Goal: Information Seeking & Learning: Check status

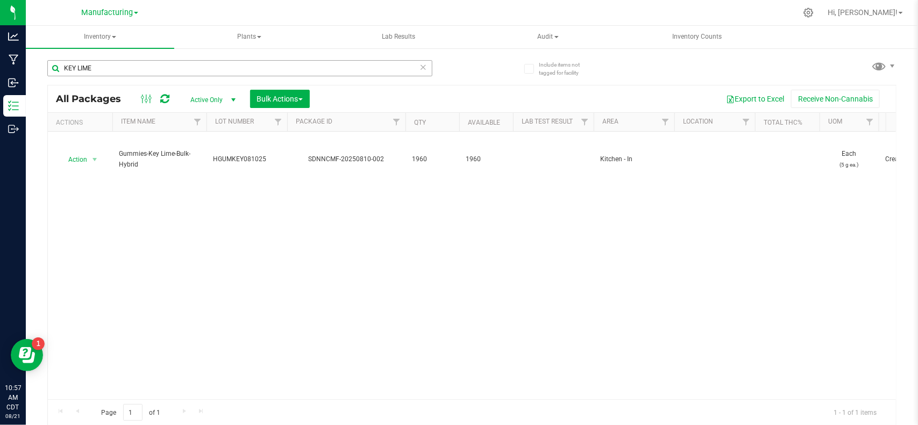
drag, startPoint x: 133, startPoint y: 65, endPoint x: 53, endPoint y: 65, distance: 80.7
click at [53, 65] on input "KEY LIME" at bounding box center [239, 68] width 385 height 16
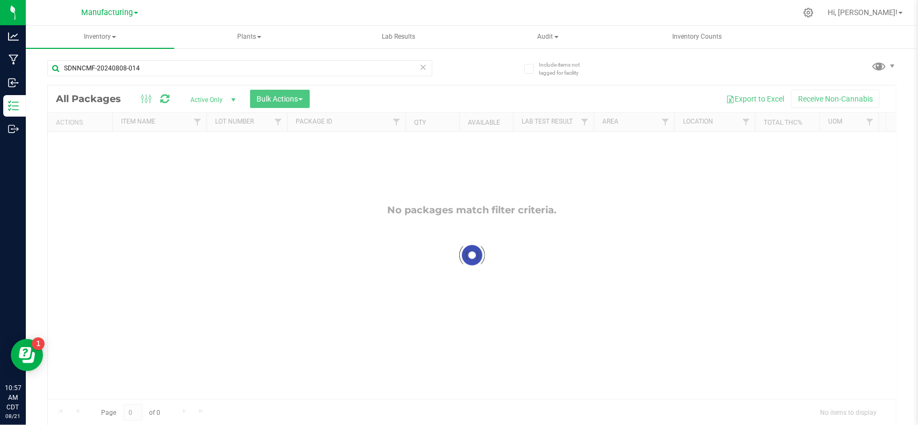
type input "SDNNCMF-20240808-014"
click at [217, 96] on span "Active Only" at bounding box center [210, 100] width 59 height 15
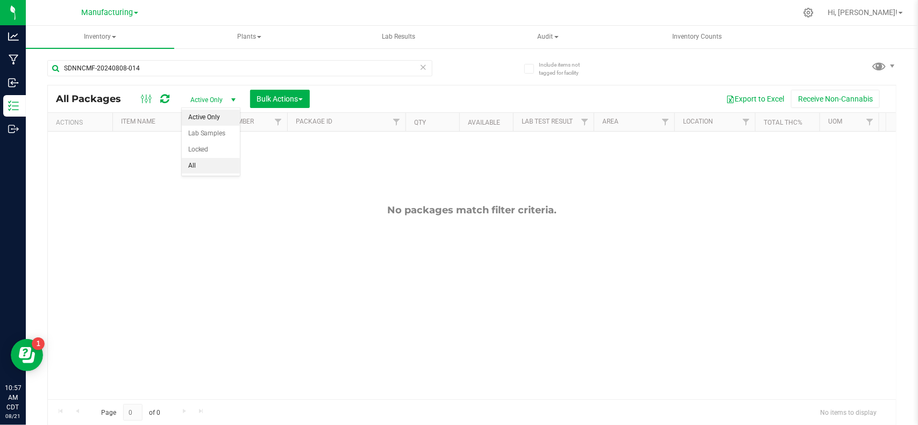
click at [213, 164] on li "All" at bounding box center [211, 166] width 58 height 16
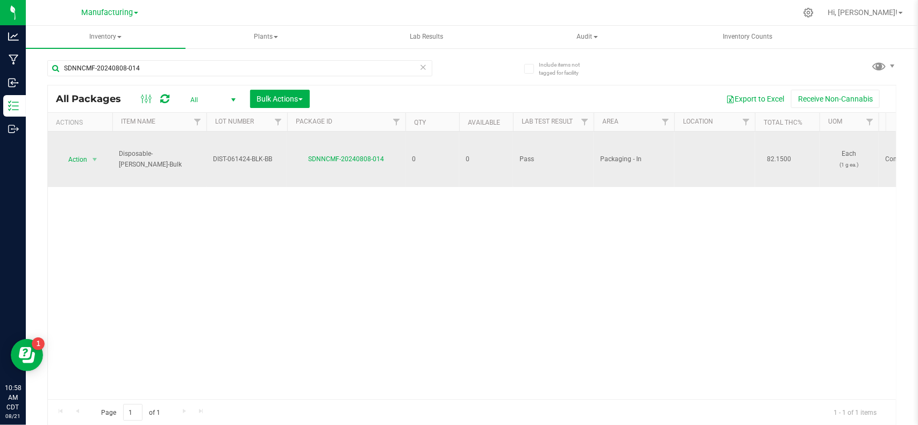
click at [277, 160] on span "DIST-061424-BLK-BB" at bounding box center [247, 159] width 68 height 10
drag, startPoint x: 275, startPoint y: 160, endPoint x: 203, endPoint y: 162, distance: 72.1
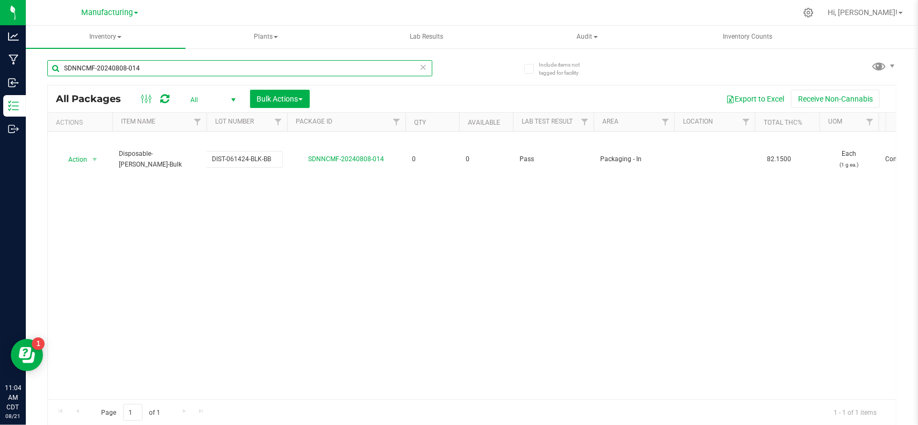
click at [269, 75] on input "SDNNCMF-20240808-014" at bounding box center [239, 68] width 385 height 16
click at [253, 70] on input "SDNNCMF-20240808-014" at bounding box center [239, 68] width 385 height 16
drag, startPoint x: 144, startPoint y: 69, endPoint x: 39, endPoint y: 72, distance: 104.4
click at [39, 72] on div "Include items not tagged for facility SDN014NCMF-20240808- All Packages All Act…" at bounding box center [472, 211] width 892 height 328
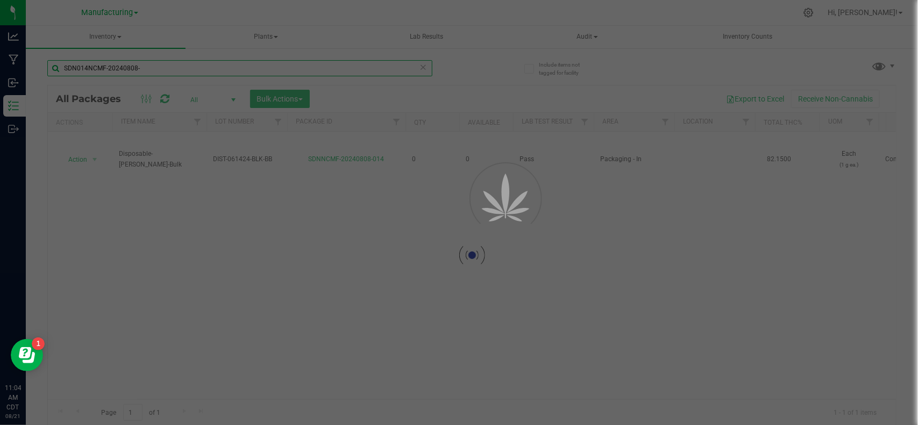
paste input "NCMF-20240826-014"
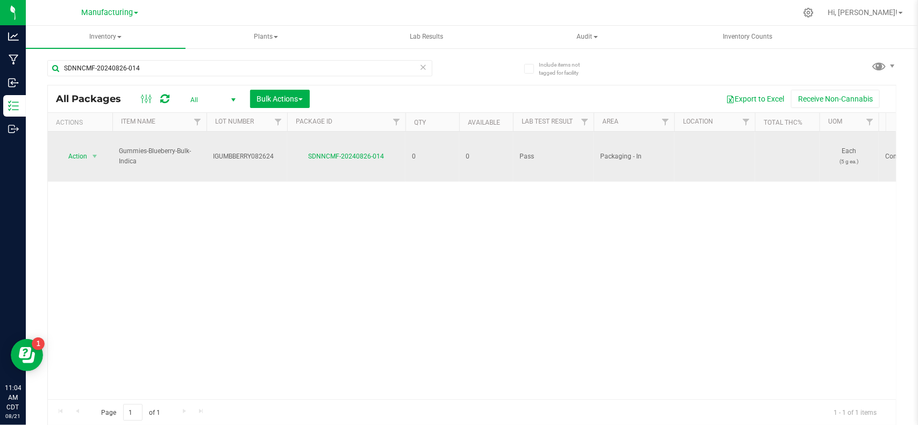
click at [276, 152] on span "IGUMBBERRY082624" at bounding box center [247, 157] width 68 height 10
drag, startPoint x: 276, startPoint y: 151, endPoint x: 192, endPoint y: 154, distance: 84.0
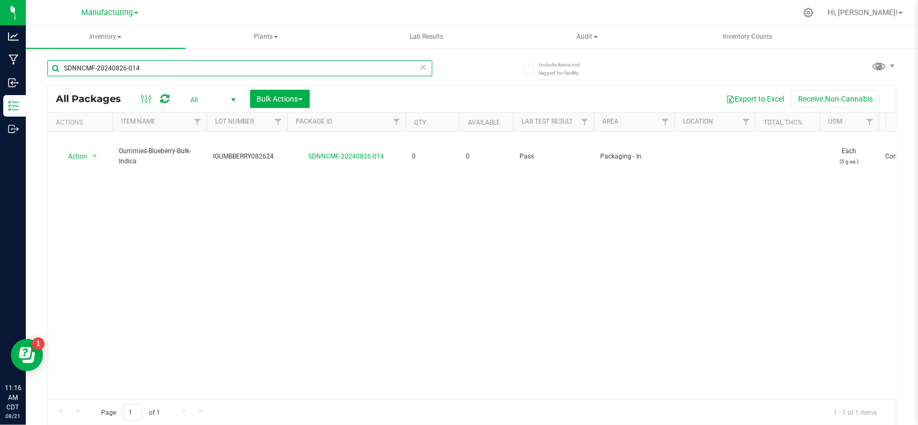
drag, startPoint x: 175, startPoint y: 71, endPoint x: 43, endPoint y: 68, distance: 132.3
click at [43, 68] on div "Include items not tagged for facility SDNNCMF-20240826-014 All Packages All Act…" at bounding box center [472, 211] width 892 height 328
paste input "912-020"
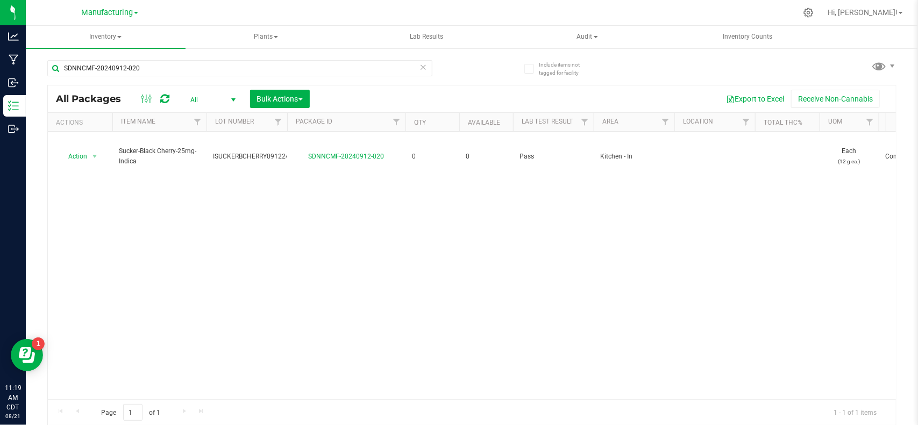
drag, startPoint x: 378, startPoint y: 274, endPoint x: 327, endPoint y: 216, distance: 77.4
click at [378, 274] on div "Action Action Adjust qty Edit attributes Global inventory Locate package Packag…" at bounding box center [472, 266] width 848 height 268
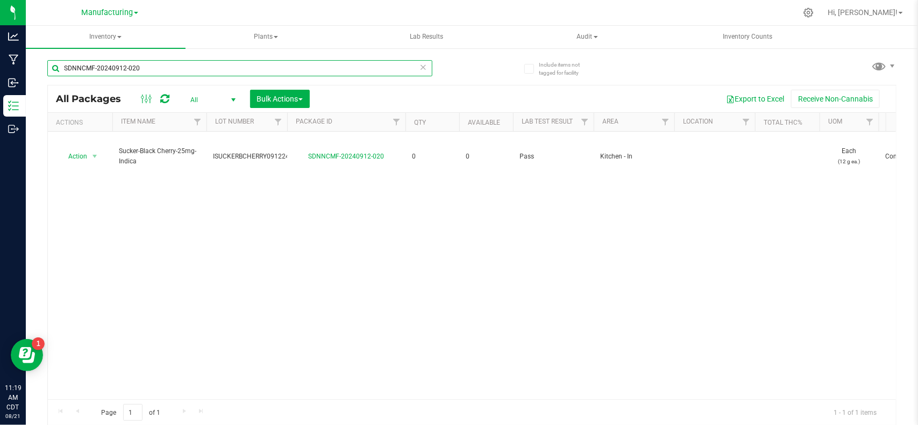
drag, startPoint x: 181, startPoint y: 70, endPoint x: 41, endPoint y: 68, distance: 140.4
click at [41, 68] on div "Include items not tagged for facility SDNNCMF-20240912-020 All Packages All Act…" at bounding box center [472, 211] width 892 height 328
paste input "731-007"
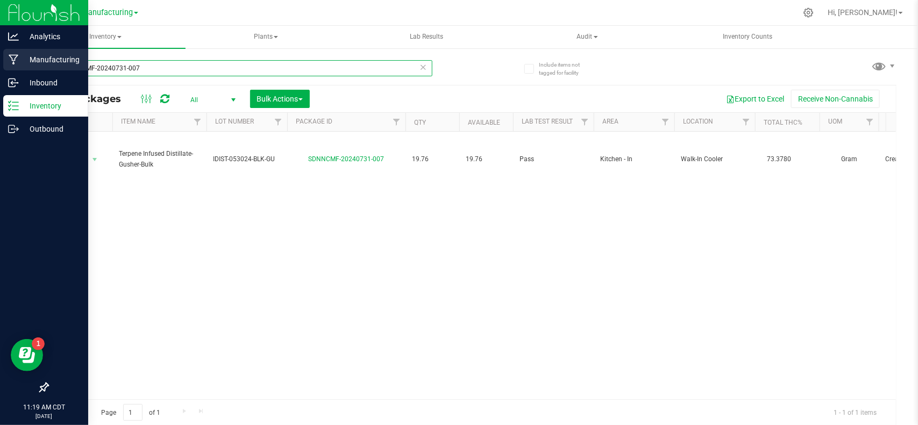
drag, startPoint x: 187, startPoint y: 67, endPoint x: 13, endPoint y: 66, distance: 173.7
click at [13, 66] on div "Analytics Manufacturing Inbound Inventory Outbound 11:19 AM CDT [DATE] 08/21 Ma…" at bounding box center [459, 212] width 918 height 425
paste input "SFSUCKERCC030625"
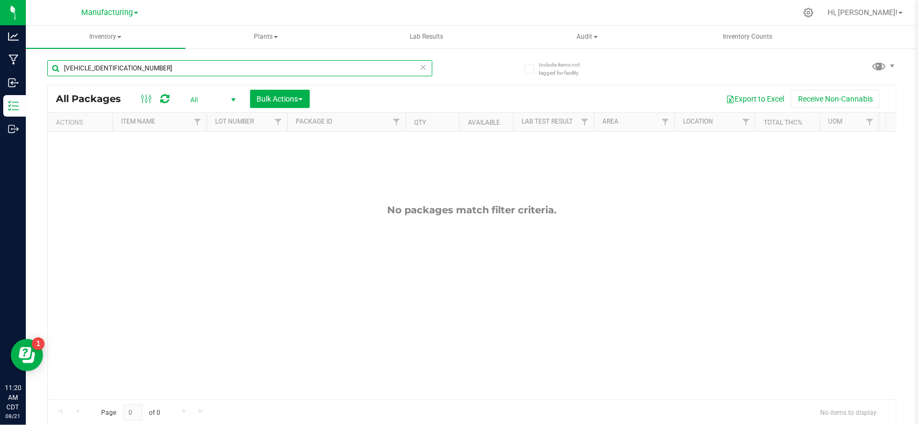
drag, startPoint x: 105, startPoint y: 70, endPoint x: -22, endPoint y: 70, distance: 126.9
click at [0, 70] on html "Analytics Manufacturing Inbound Inventory Outbound 11:20 AM CDT [DATE] 08/21 Ma…" at bounding box center [459, 212] width 918 height 425
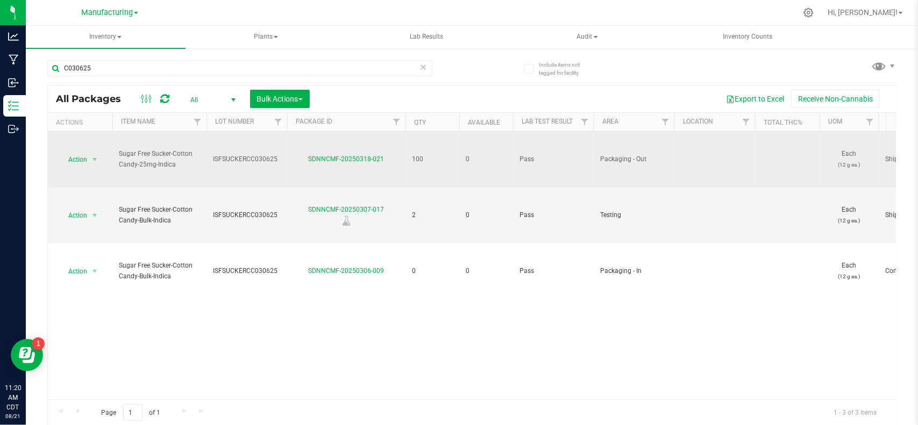
click at [236, 165] on span "ISFSUCKERCC030625" at bounding box center [247, 159] width 68 height 10
drag, startPoint x: 280, startPoint y: 160, endPoint x: 189, endPoint y: 158, distance: 90.4
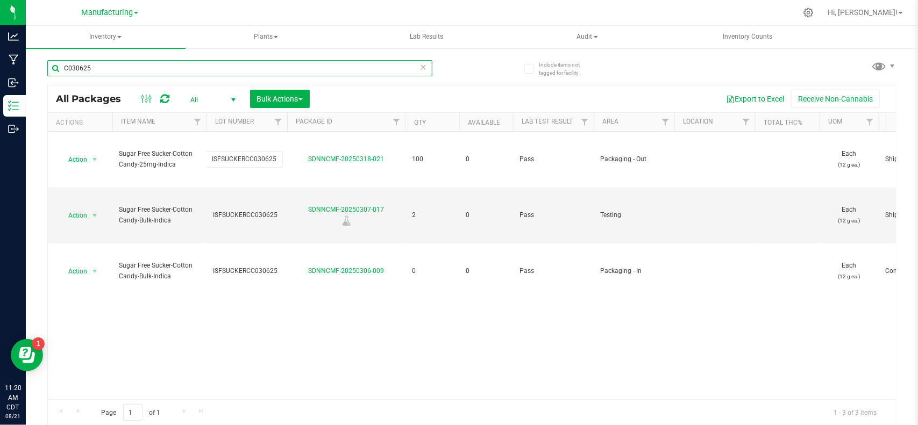
drag, startPoint x: 120, startPoint y: 73, endPoint x: -16, endPoint y: 73, distance: 135.5
click at [0, 73] on html "Analytics Manufacturing Inbound Inventory Outbound 11:20 AM CDT [DATE] 08/21 Ma…" at bounding box center [459, 212] width 918 height 425
paste input "HSFSUCKEROC0317"
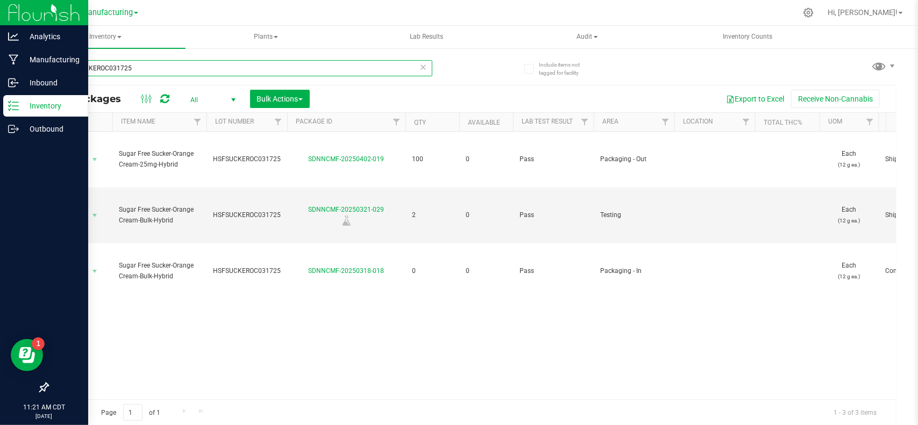
type input "HSFSUCKEROC031725"
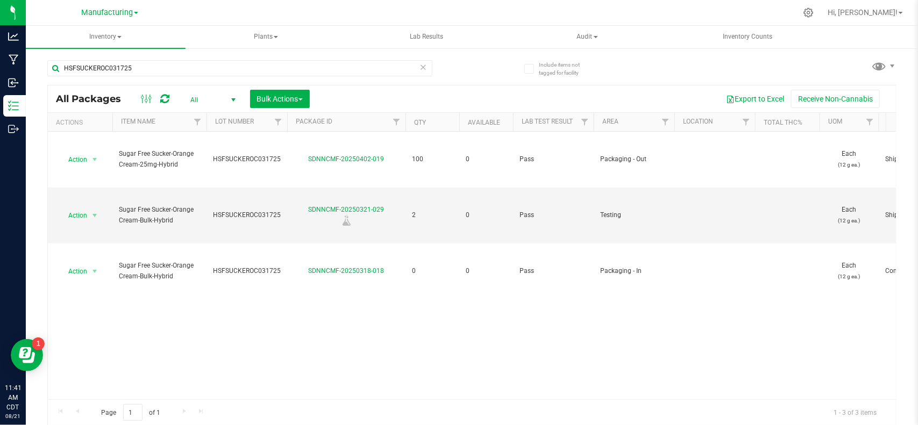
click at [420, 67] on icon at bounding box center [424, 66] width 8 height 13
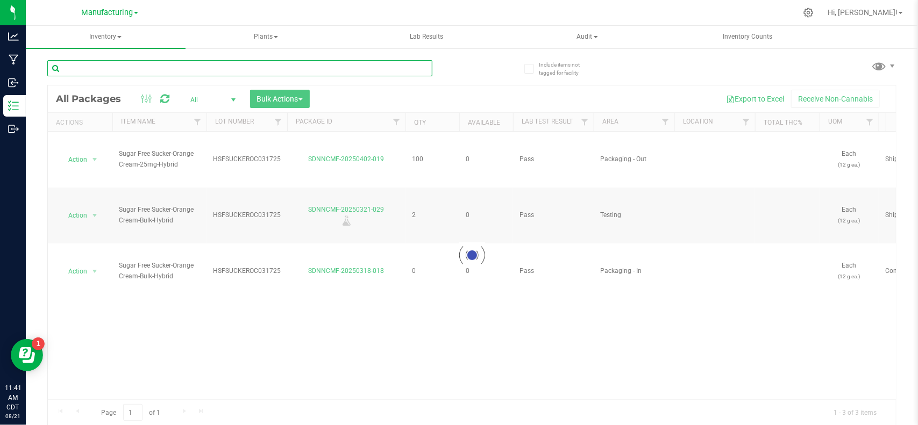
click at [148, 68] on input "text" at bounding box center [239, 68] width 385 height 16
paste input "SDNNCMF-20240731-008"
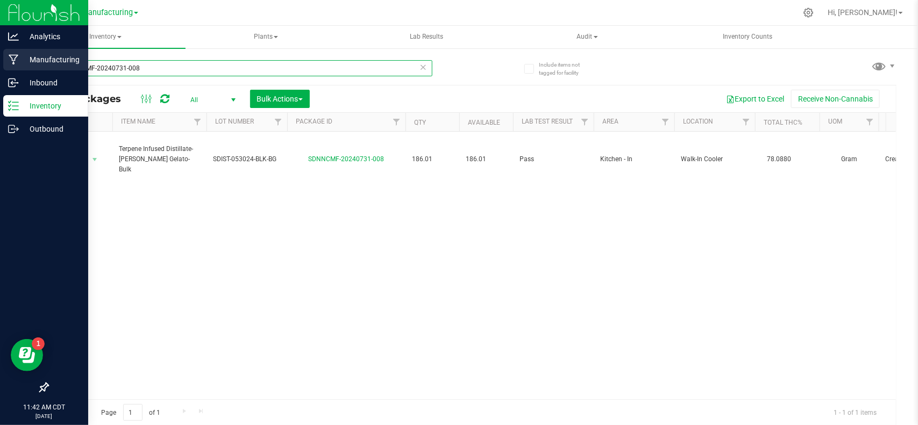
drag, startPoint x: 151, startPoint y: 68, endPoint x: 10, endPoint y: 65, distance: 140.9
click at [10, 65] on div "Analytics Manufacturing Inbound Inventory Outbound 11:42 AM CDT [DATE] 08/21 Ma…" at bounding box center [459, 212] width 918 height 425
paste input "FSUCKERPOM032825"
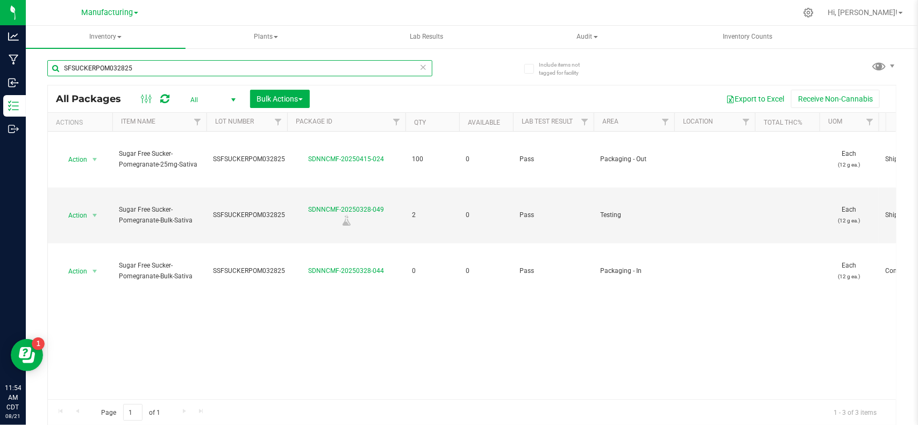
drag, startPoint x: 172, startPoint y: 67, endPoint x: 33, endPoint y: 74, distance: 138.9
click at [35, 74] on div "Include items not tagged for facility SFSUCKERPOM032825 All Packages All Active…" at bounding box center [472, 211] width 892 height 328
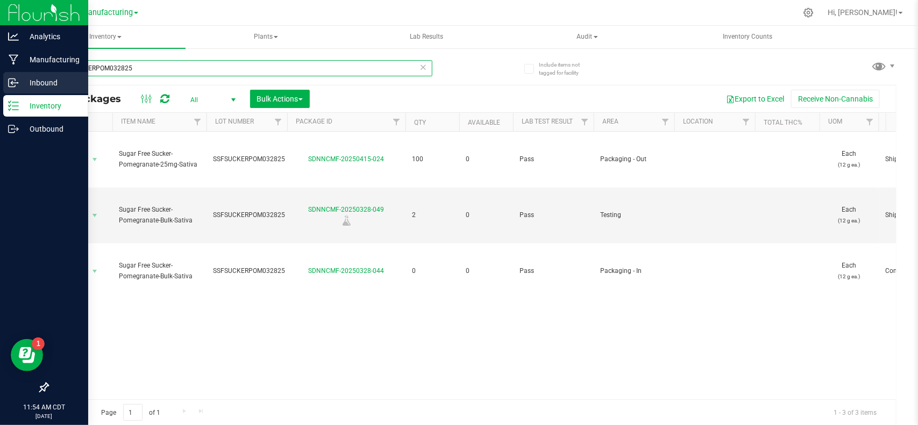
paste input "DNNCMF-20230904-013"
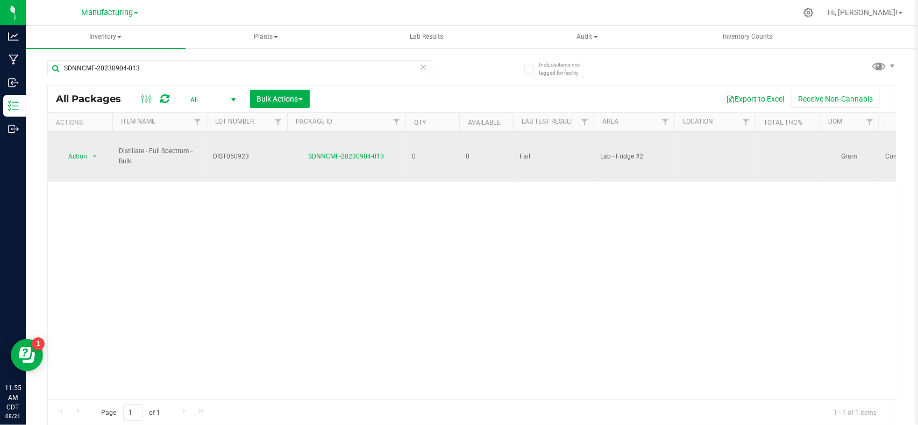
click at [235, 154] on td "DIST050923" at bounding box center [247, 157] width 81 height 50
drag, startPoint x: 259, startPoint y: 148, endPoint x: 187, endPoint y: 151, distance: 72.1
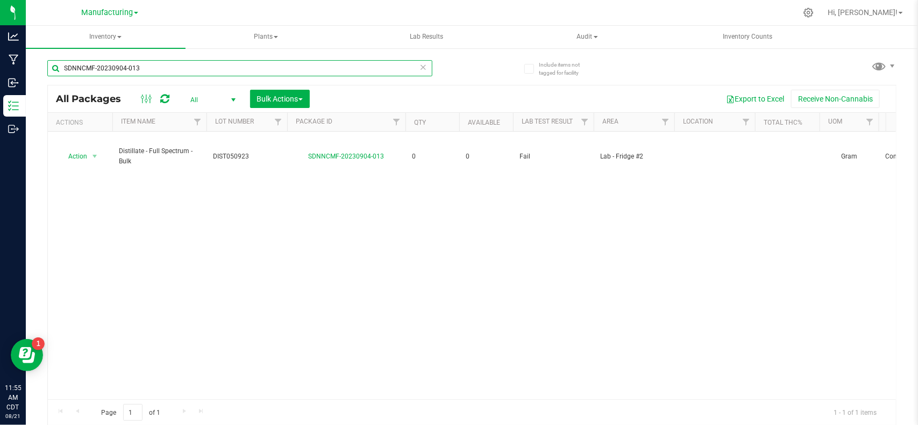
drag, startPoint x: 162, startPoint y: 68, endPoint x: 33, endPoint y: 67, distance: 129.1
click at [33, 67] on div "Include items not tagged for facility SDNNCMF-20230904-013 All Packages All Act…" at bounding box center [472, 211] width 892 height 328
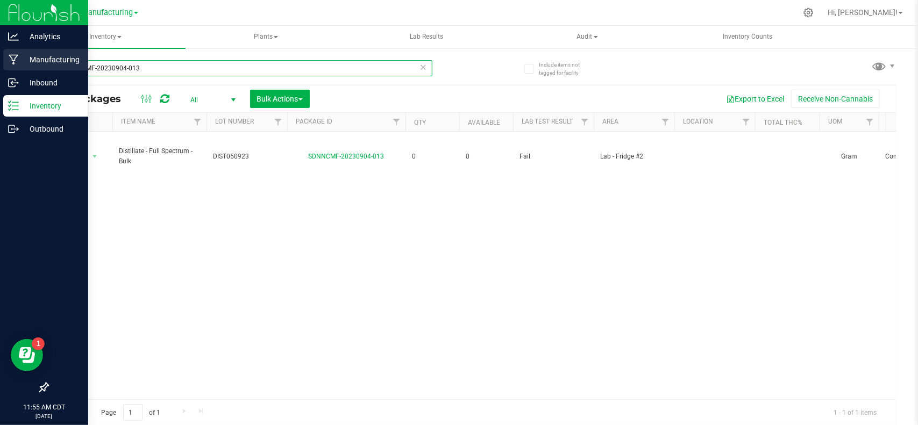
paste input "1117-00"
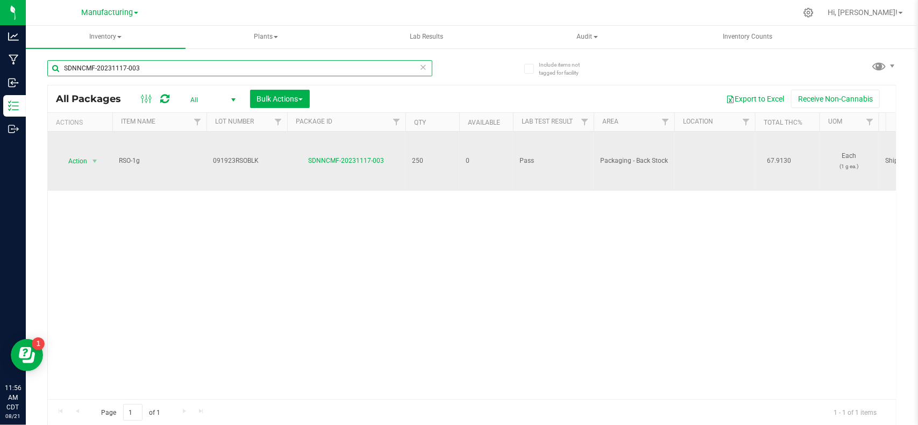
type input "SDNNCMF-20231117-003"
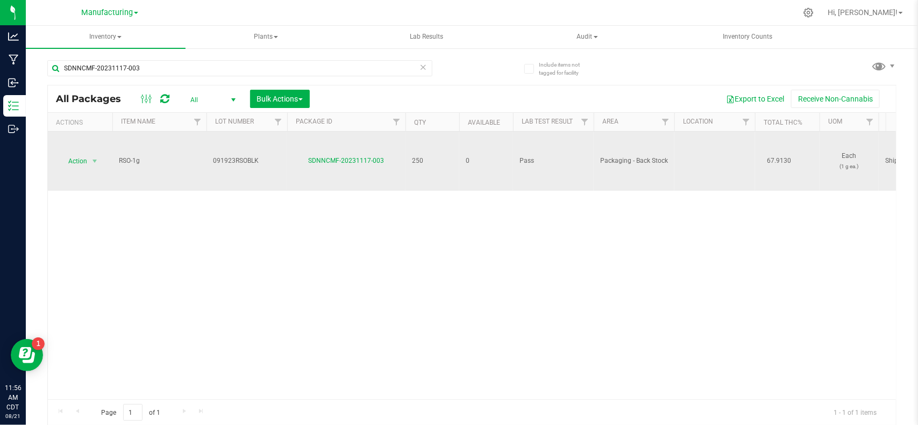
click at [232, 165] on span "091923RSOBLK" at bounding box center [247, 161] width 68 height 10
drag, startPoint x: 267, startPoint y: 160, endPoint x: 190, endPoint y: 167, distance: 77.3
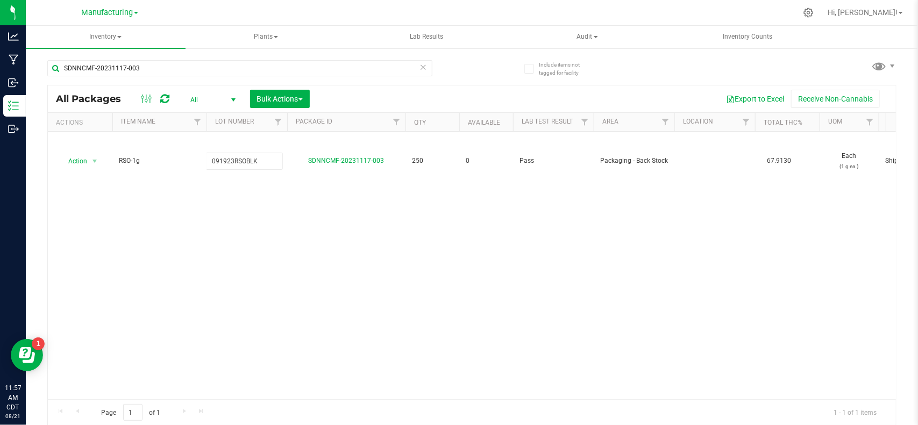
drag, startPoint x: 133, startPoint y: 16, endPoint x: 133, endPoint y: 32, distance: 16.1
click at [133, 16] on link "Manufacturing" at bounding box center [109, 12] width 57 height 10
click at [111, 59] on link "Retail" at bounding box center [109, 66] width 157 height 15
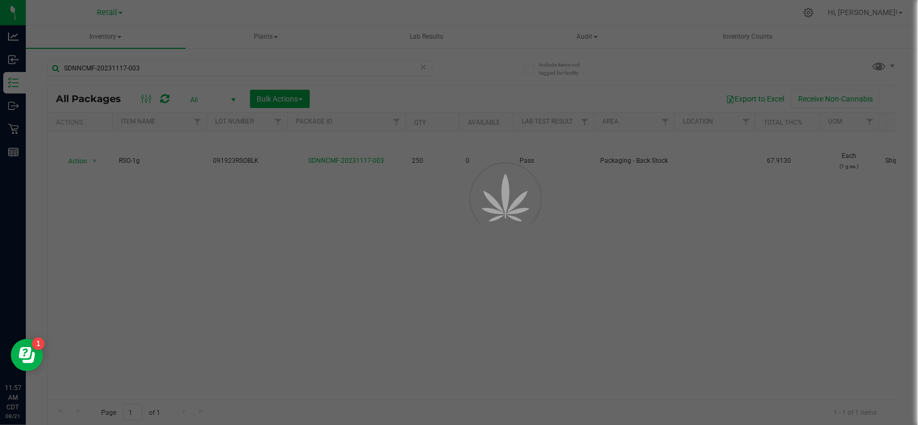
click at [156, 70] on div at bounding box center [459, 212] width 918 height 425
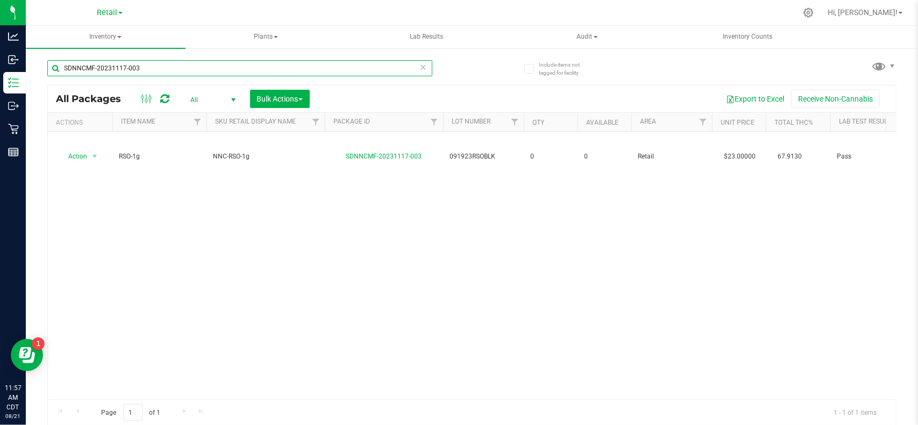
drag, startPoint x: 175, startPoint y: 71, endPoint x: 32, endPoint y: 70, distance: 143.1
click at [32, 70] on div "Include items not tagged for facility SDNNCMF-20231117-003 All Packages All Act…" at bounding box center [472, 211] width 892 height 328
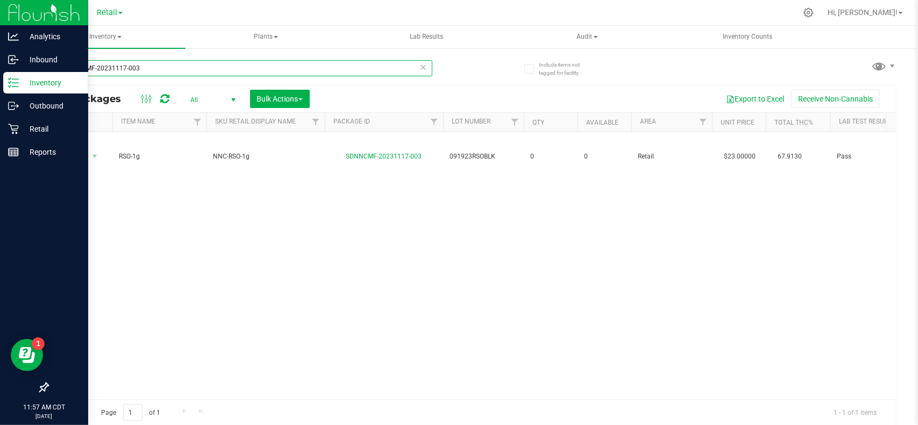
paste input "RT-20240509-001"
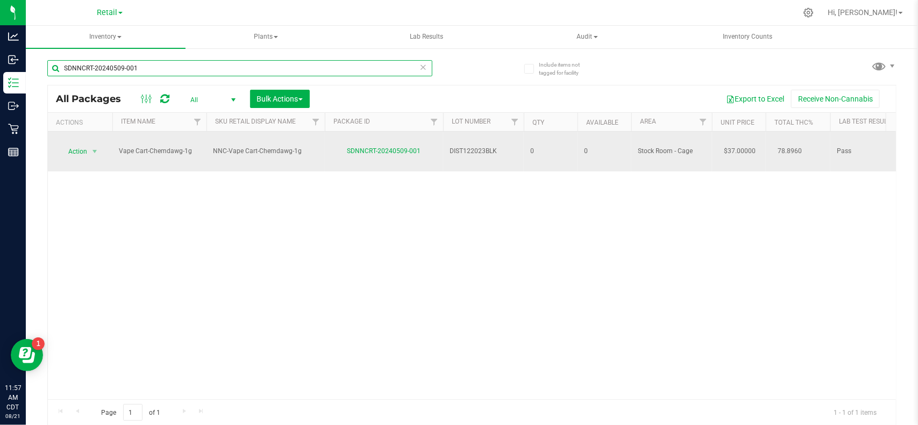
type input "SDNNCRT-20240509-001"
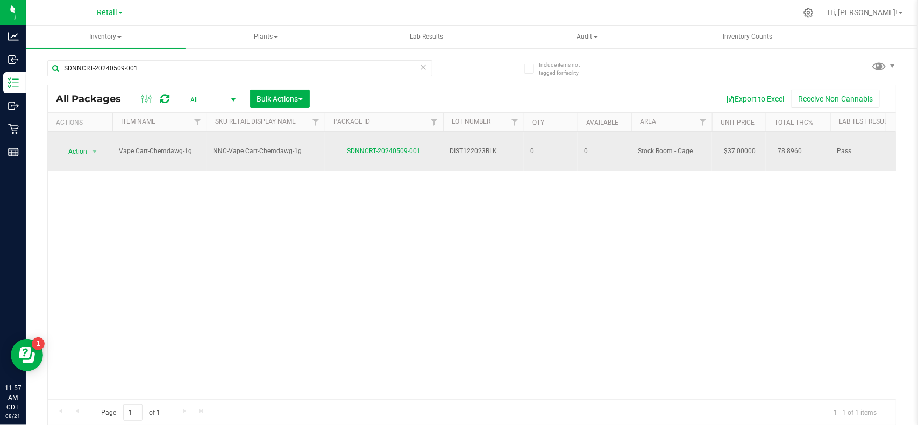
click at [464, 146] on span "DIST122023BLK" at bounding box center [484, 151] width 68 height 10
drag, startPoint x: 495, startPoint y: 144, endPoint x: 437, endPoint y: 151, distance: 58.0
click at [437, 151] on tr "Action Action Adjust qty Edit attributes Global inventory Locate package Packag…" at bounding box center [865, 152] width 1635 height 40
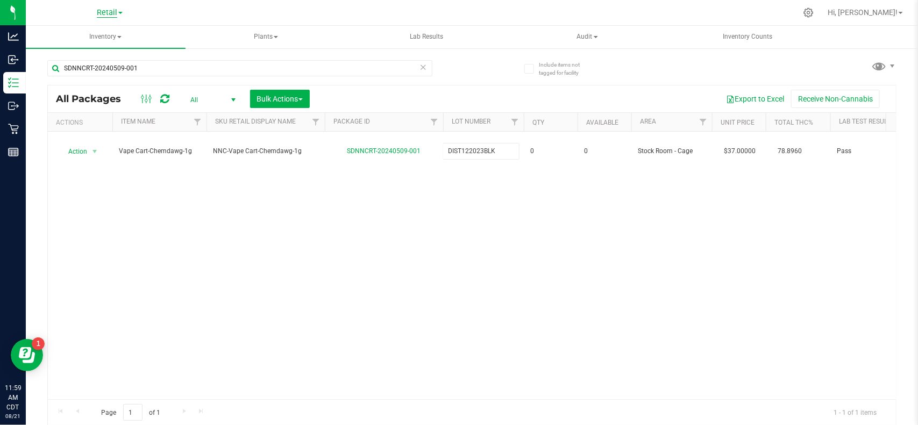
click at [108, 6] on div "Retail Cultivation Manufacturing Retail" at bounding box center [110, 12] width 26 height 13
click at [109, 10] on span "Retail" at bounding box center [107, 13] width 20 height 10
click at [100, 49] on link "Manufacturing" at bounding box center [109, 52] width 157 height 15
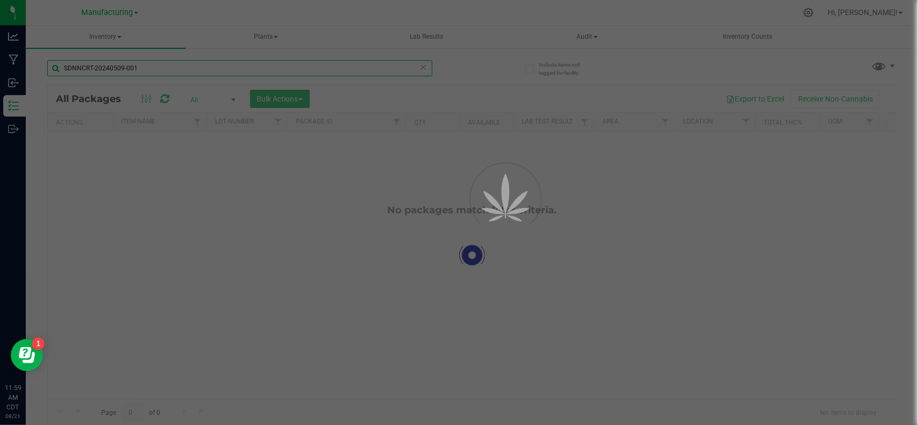
drag, startPoint x: 173, startPoint y: 70, endPoint x: 39, endPoint y: 76, distance: 133.5
click at [39, 76] on div "Include items not tagged for facility SDNNCRT-20240509-001 Loading... All Packa…" at bounding box center [472, 211] width 892 height 328
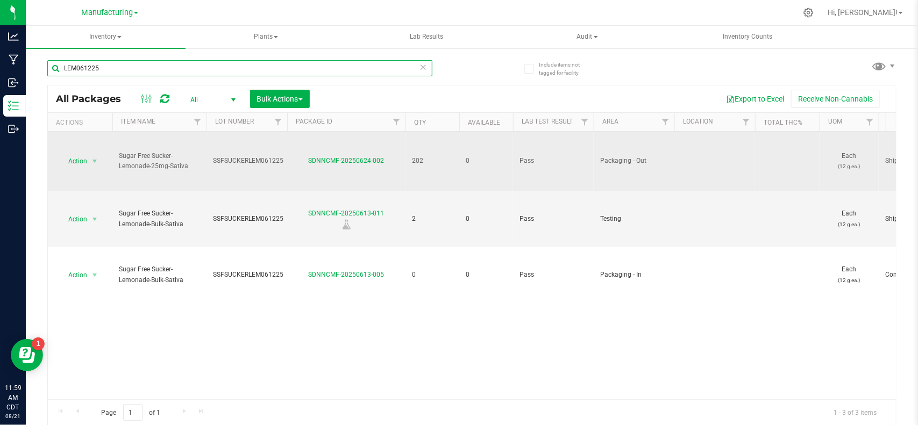
type input "LEM061225"
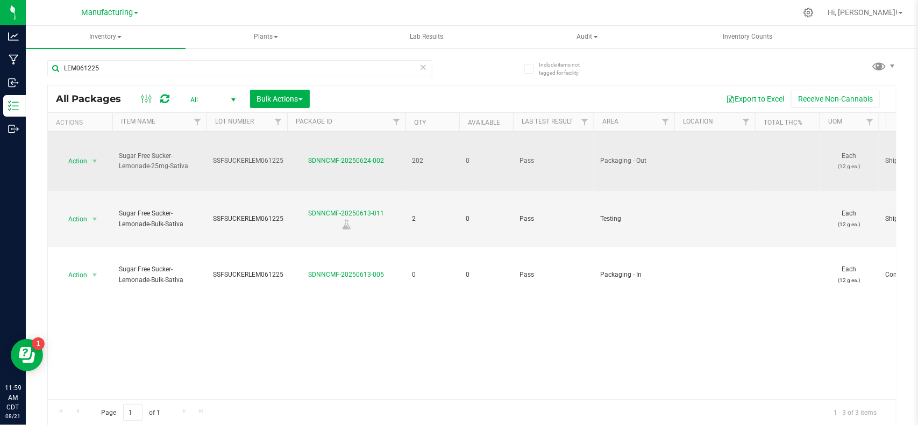
click at [224, 163] on span "SSFSUCKERLEM061225" at bounding box center [248, 161] width 70 height 10
drag, startPoint x: 210, startPoint y: 160, endPoint x: 304, endPoint y: 162, distance: 94.1
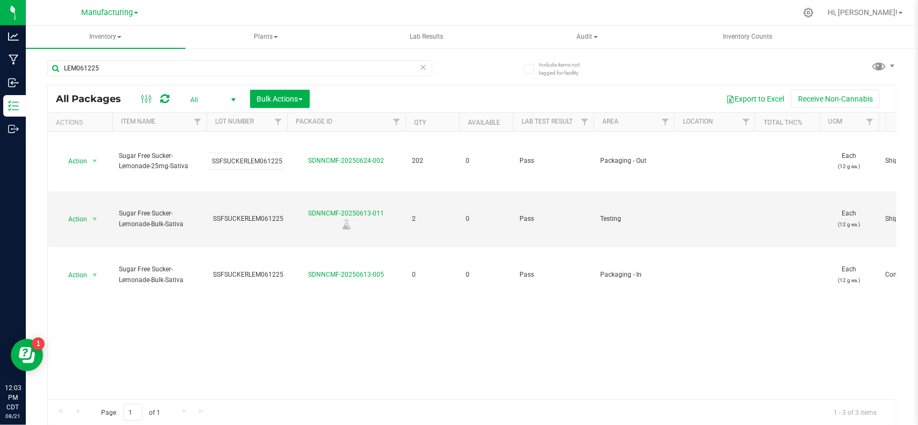
drag, startPoint x: 259, startPoint y: 357, endPoint x: 266, endPoint y: 361, distance: 8.7
click at [259, 358] on div "Action Action Edit attributes Global inventory Locate package Package audit log…" at bounding box center [472, 266] width 848 height 268
